Goal: Book appointment/travel/reservation

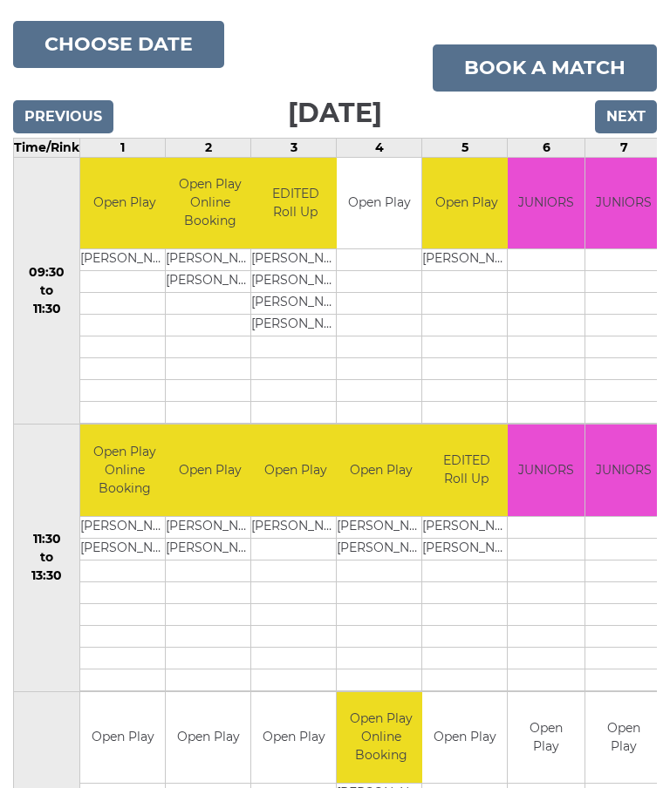
scroll to position [221, 0]
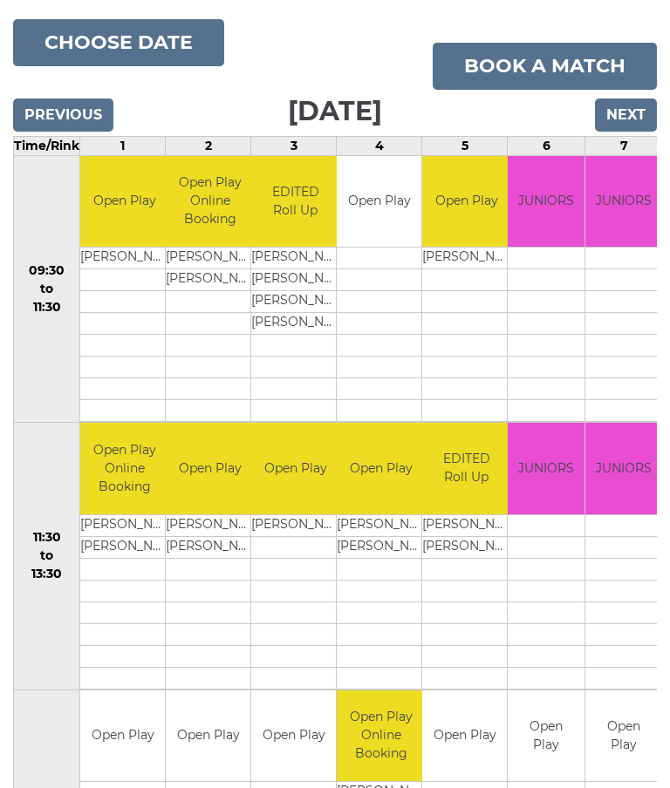
click at [617, 123] on input "Next" at bounding box center [626, 115] width 62 height 33
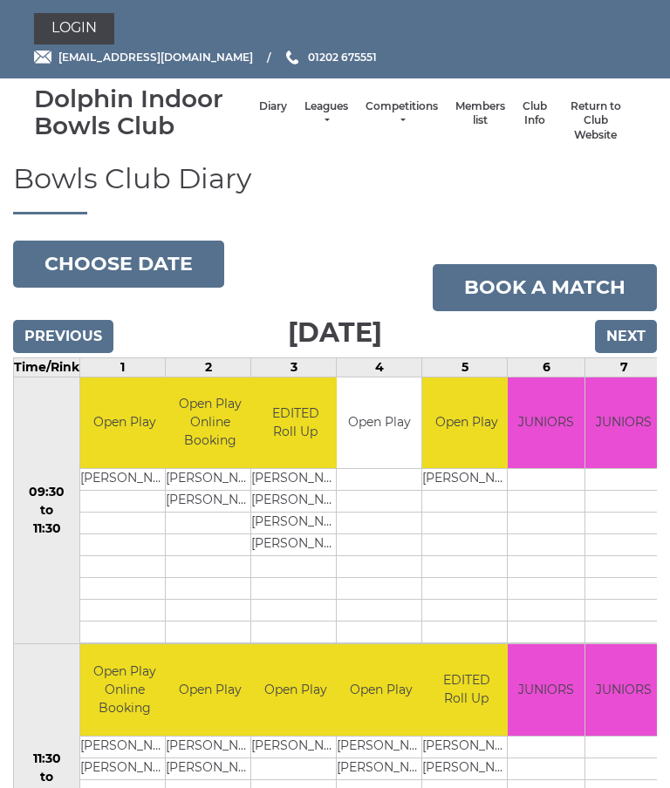
scroll to position [291, 0]
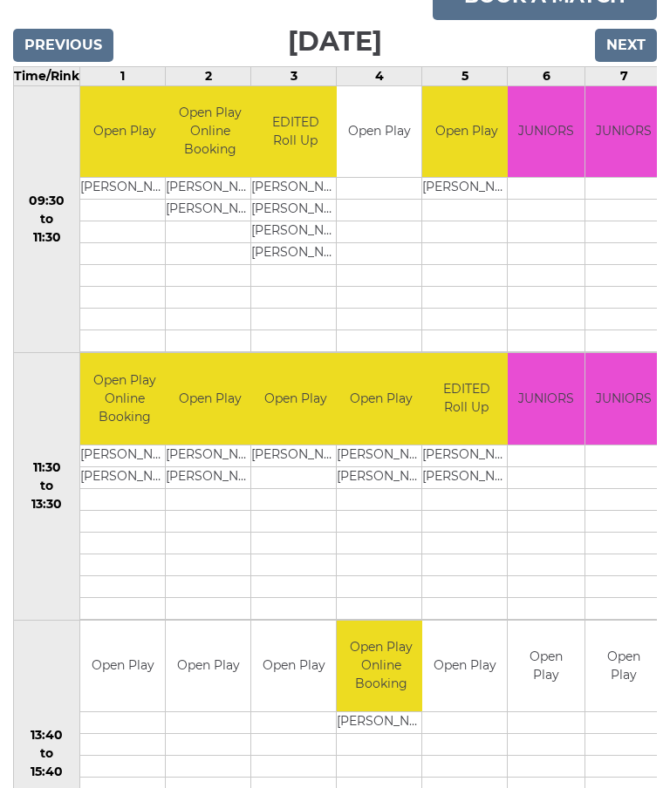
click at [615, 44] on input "Next" at bounding box center [626, 45] width 62 height 33
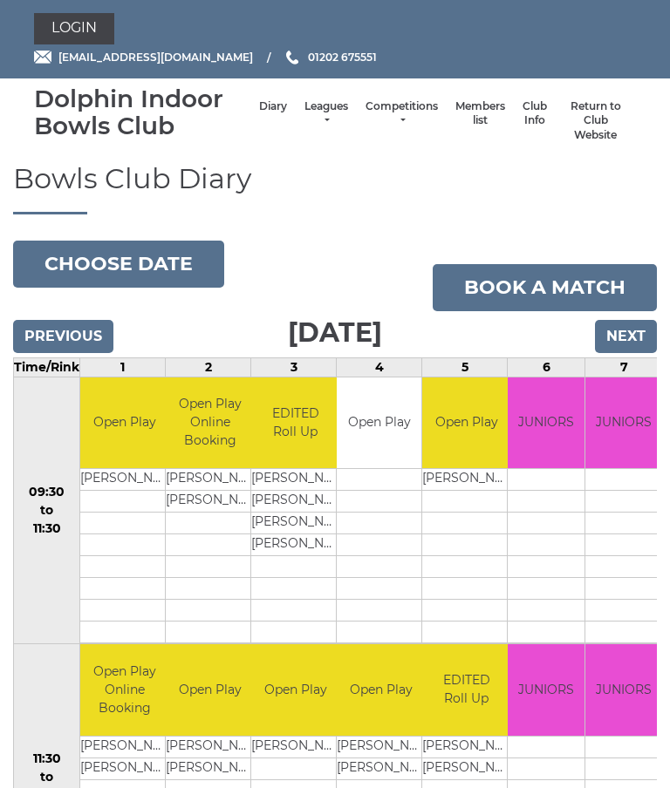
scroll to position [291, 0]
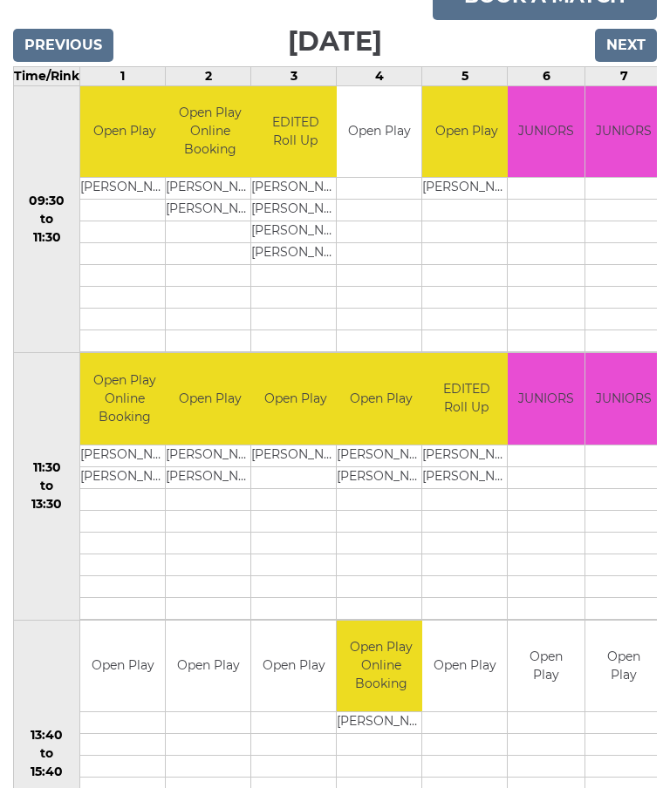
click at [621, 52] on input "Next" at bounding box center [626, 45] width 62 height 33
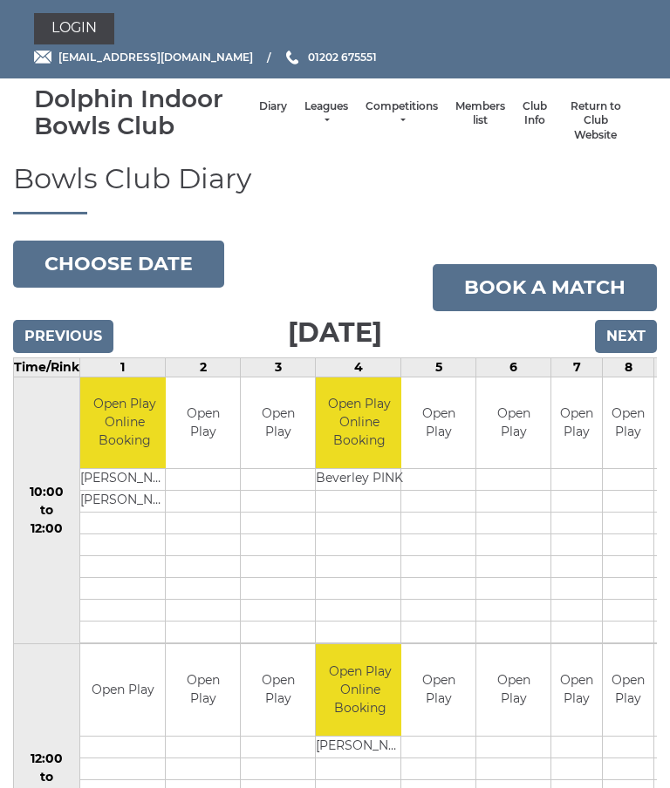
click at [635, 329] on input "Next" at bounding box center [626, 336] width 62 height 33
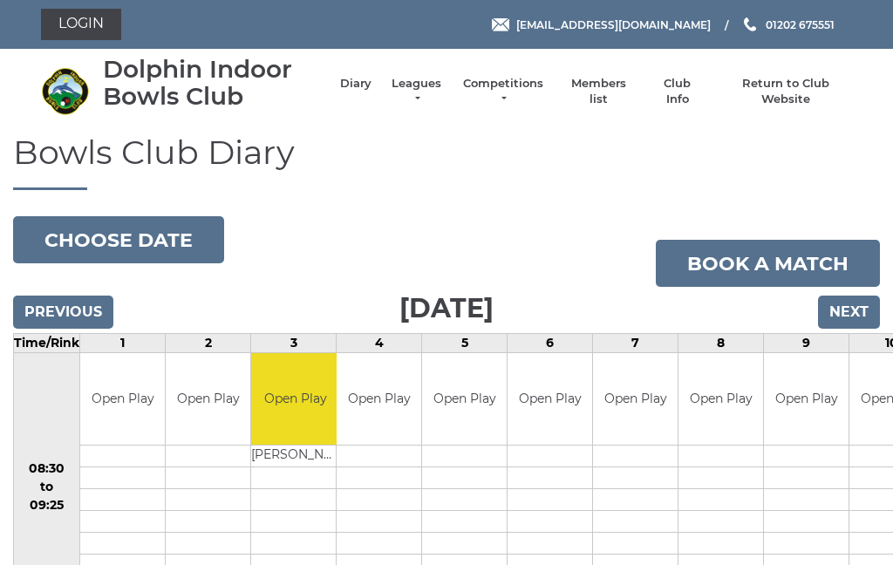
click at [669, 297] on input "Next" at bounding box center [849, 312] width 62 height 33
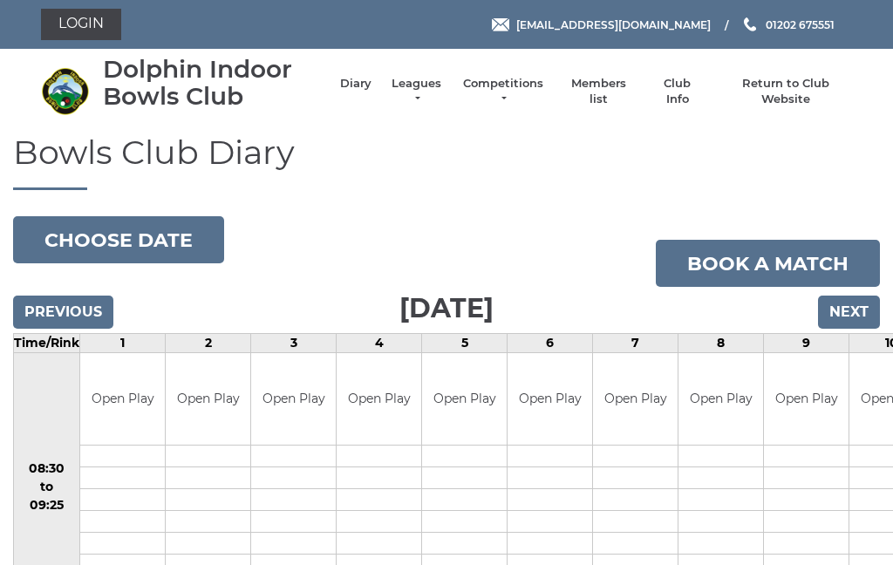
click at [855, 314] on input "Next" at bounding box center [849, 312] width 62 height 33
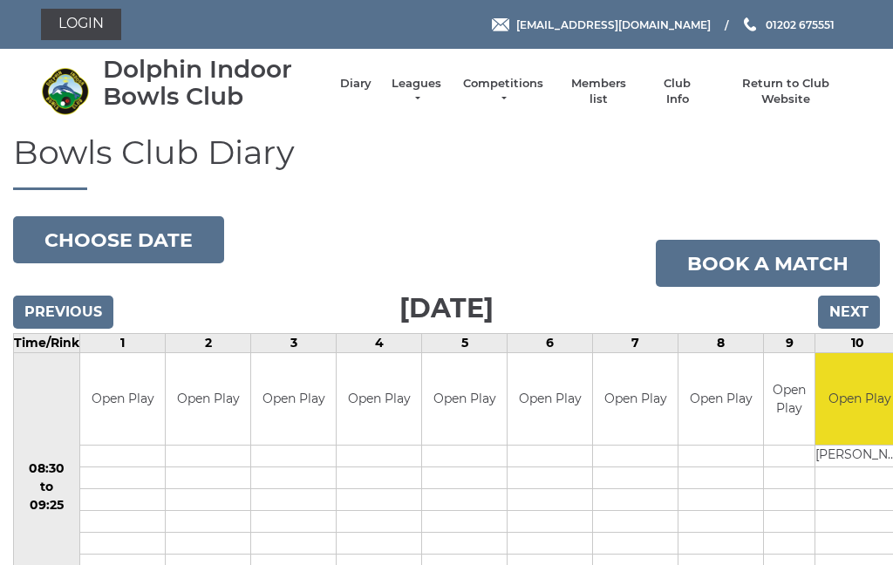
click at [855, 309] on input "Next" at bounding box center [849, 312] width 62 height 33
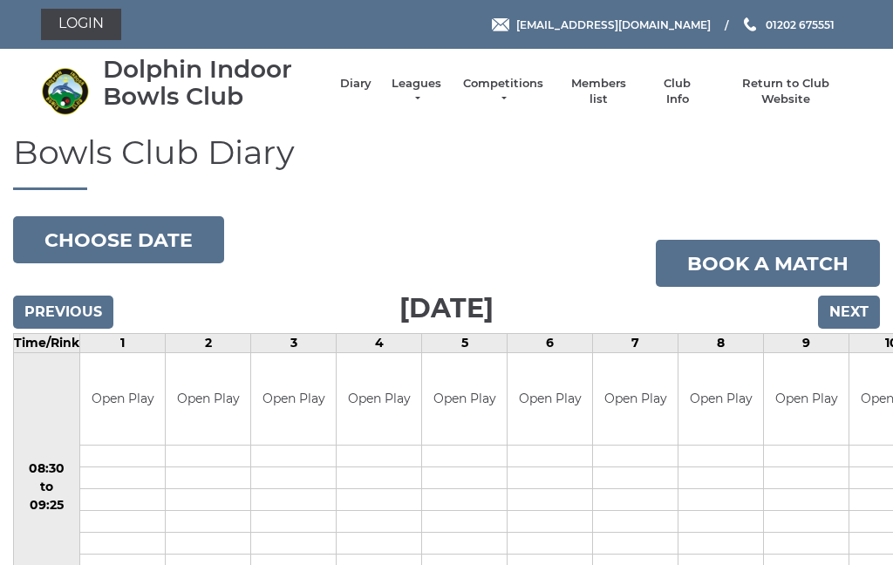
click at [858, 312] on input "Next" at bounding box center [849, 312] width 62 height 33
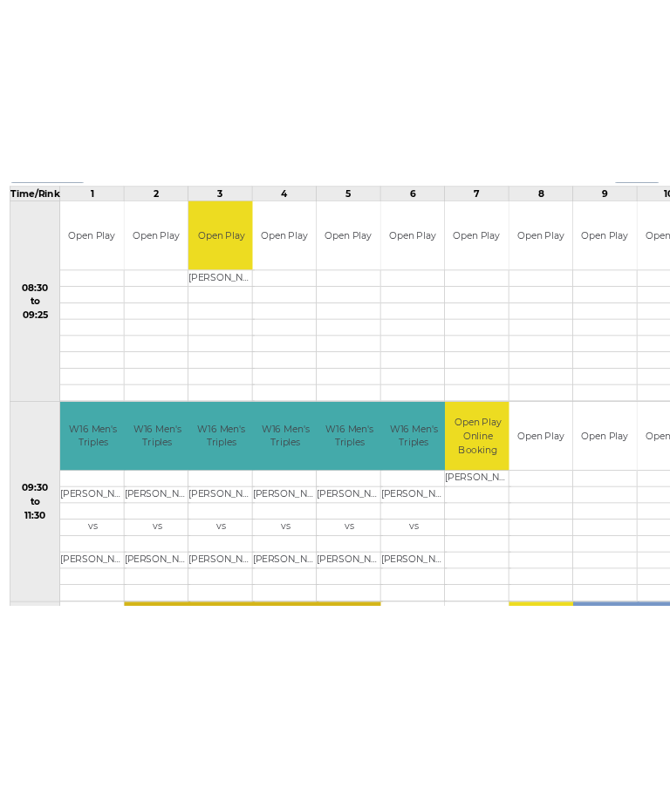
scroll to position [398, 0]
